Goal: Check status: Check status

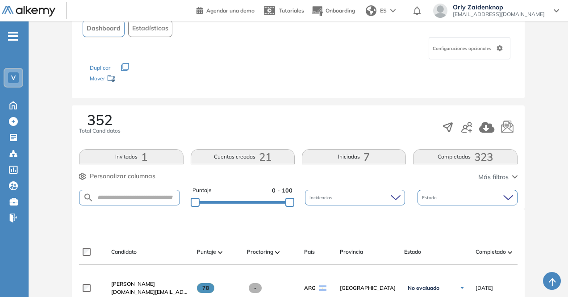
click at [453, 156] on button "Completadas 323" at bounding box center [465, 156] width 104 height 15
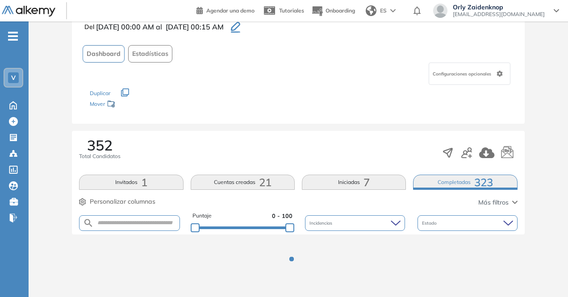
scroll to position [52, 0]
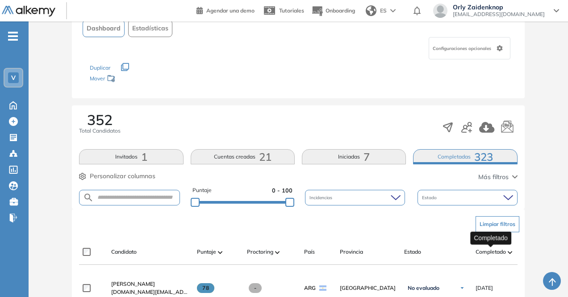
click at [497, 249] on span "Completado" at bounding box center [491, 252] width 30 height 8
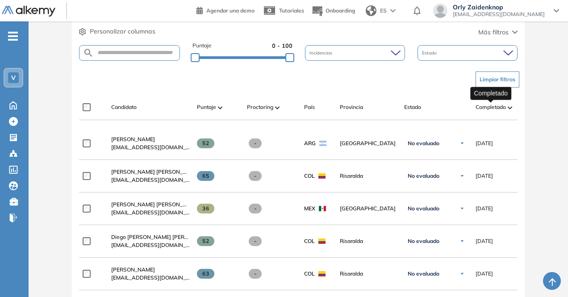
click at [490, 106] on span "Completado" at bounding box center [491, 107] width 30 height 8
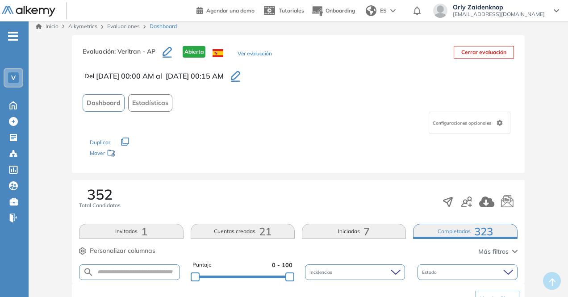
scroll to position [0, 0]
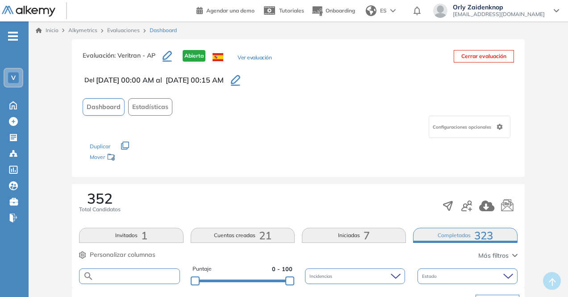
click at [125, 275] on input "text" at bounding box center [136, 276] width 85 height 7
type input "******"
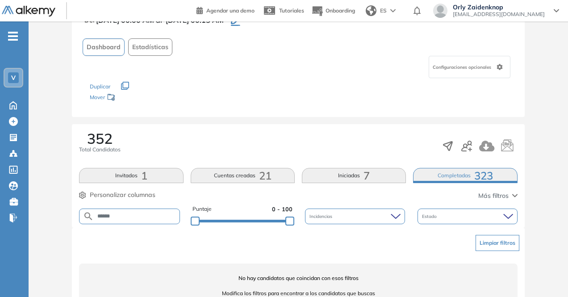
scroll to position [88, 0]
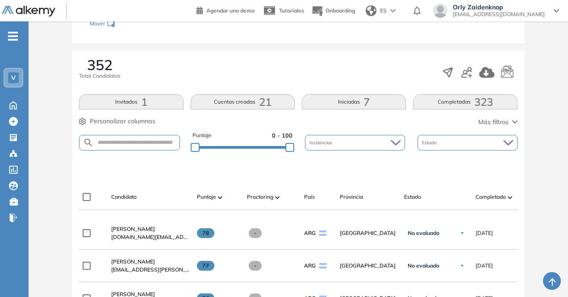
scroll to position [134, 0]
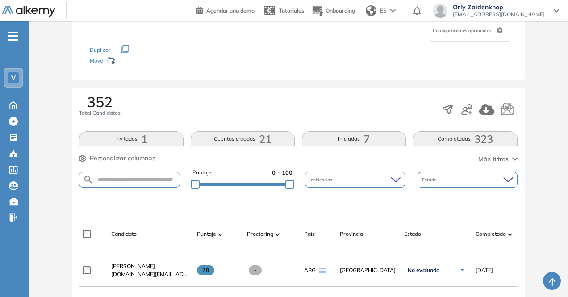
click at [475, 139] on span "323" at bounding box center [484, 139] width 19 height 0
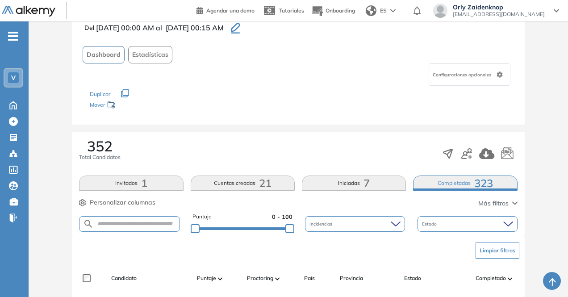
scroll to position [97, 0]
